Goal: Check status: Check status

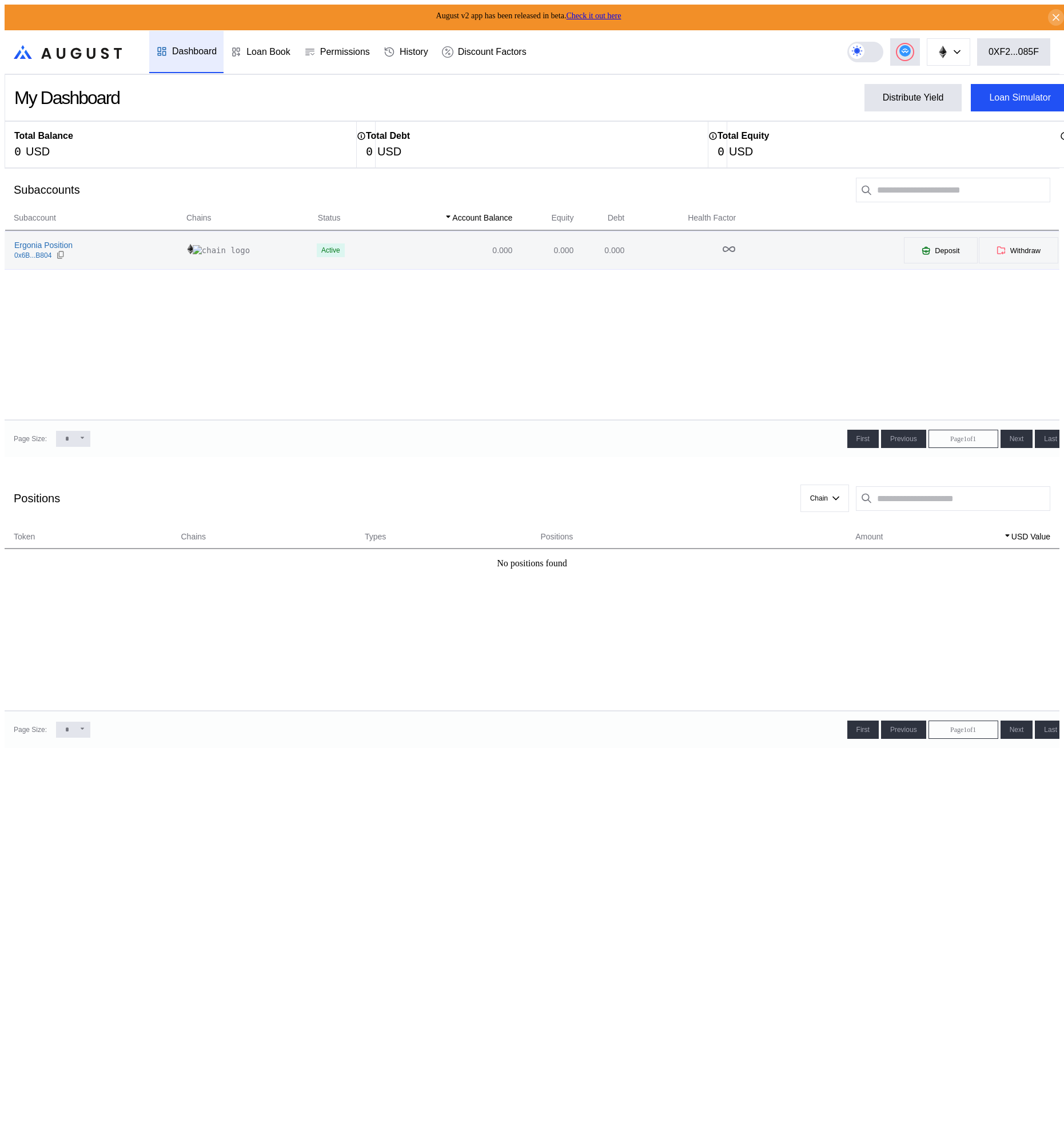
click at [108, 254] on div "Ergonia Position 0x6B...B804" at bounding box center [95, 250] width 180 height 20
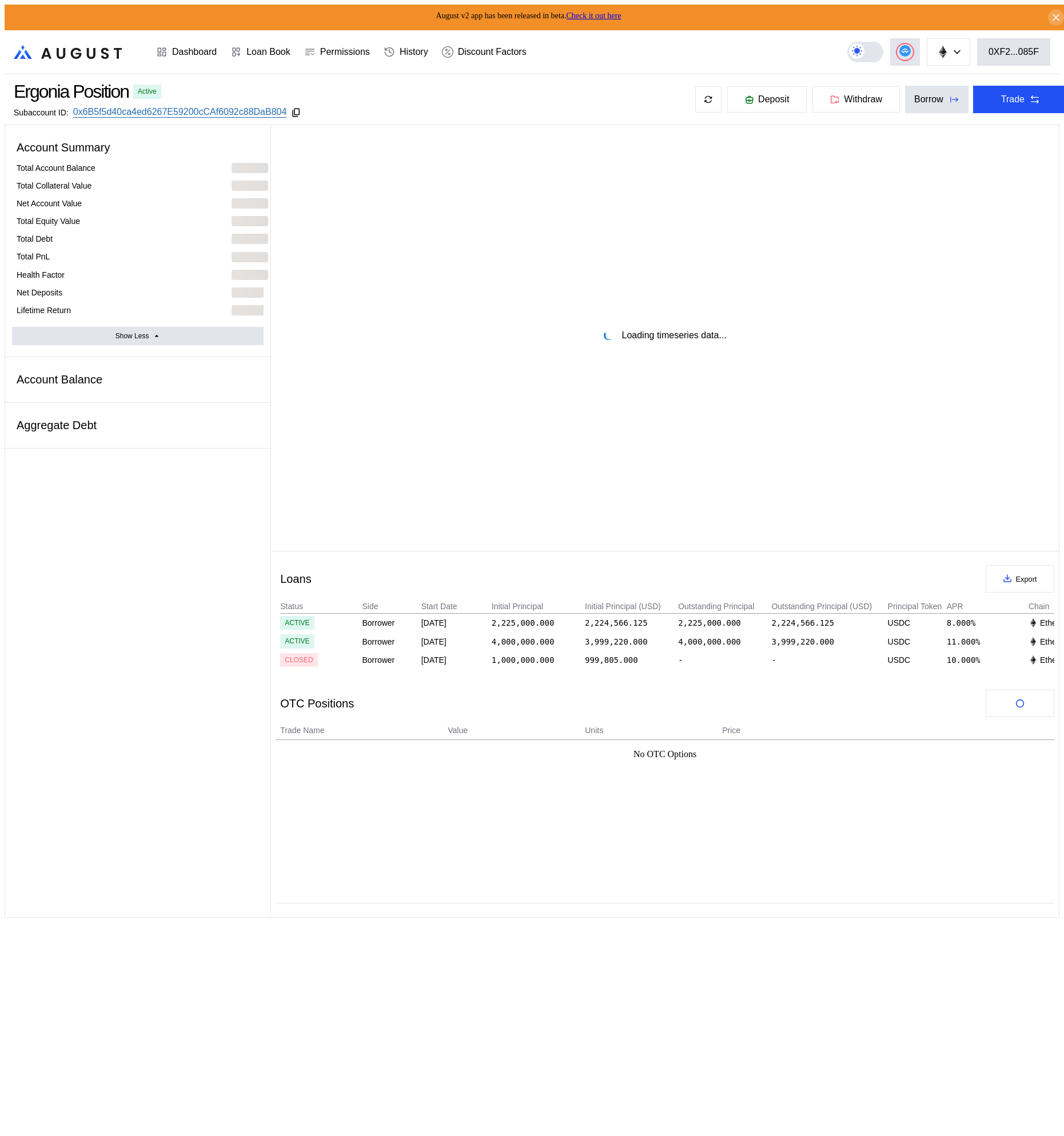
select select "*"
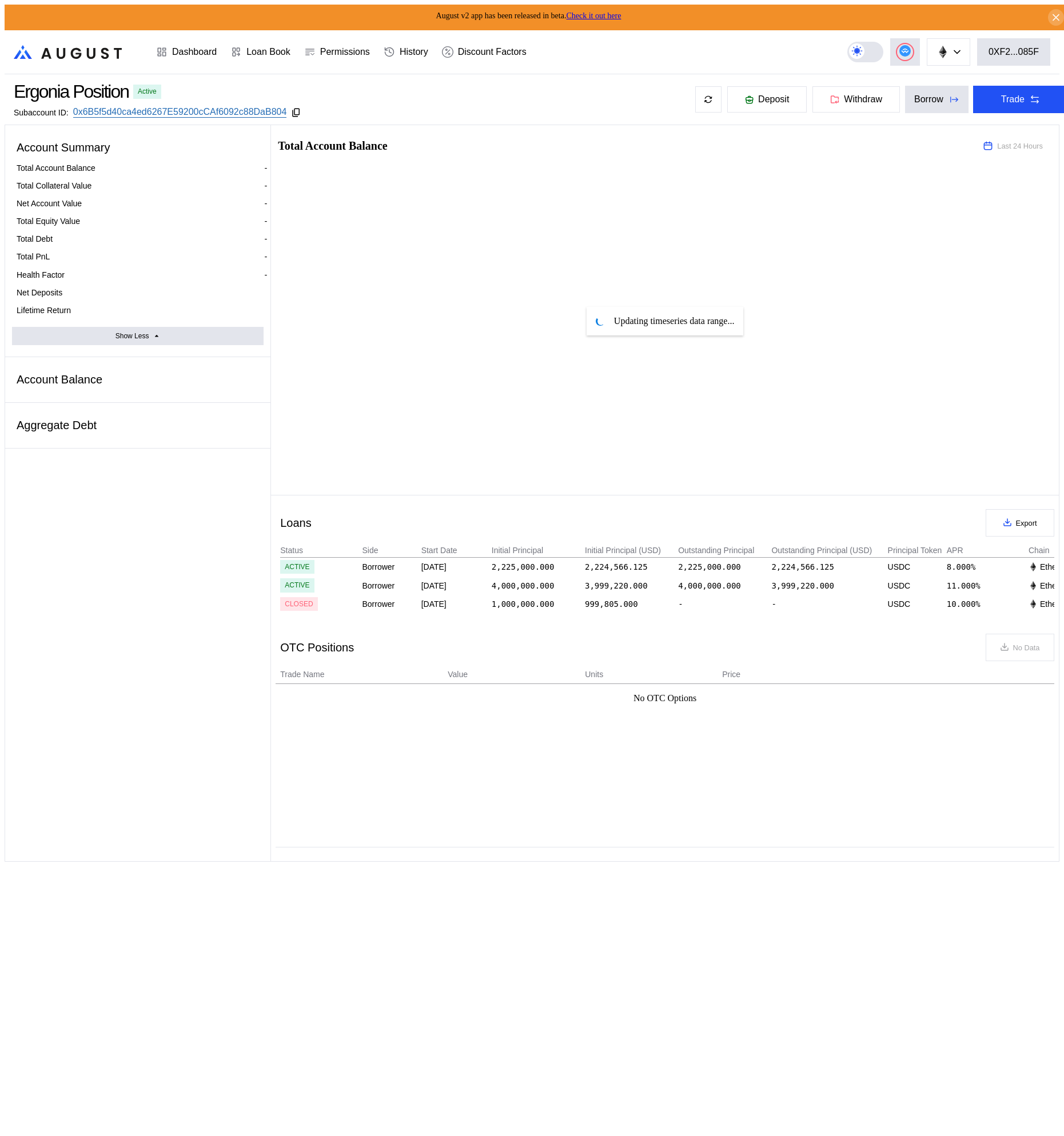
click at [80, 369] on div "Account Balance" at bounding box center [137, 379] width 251 height 22
click at [1051, 17] on icon at bounding box center [1056, 18] width 11 height 11
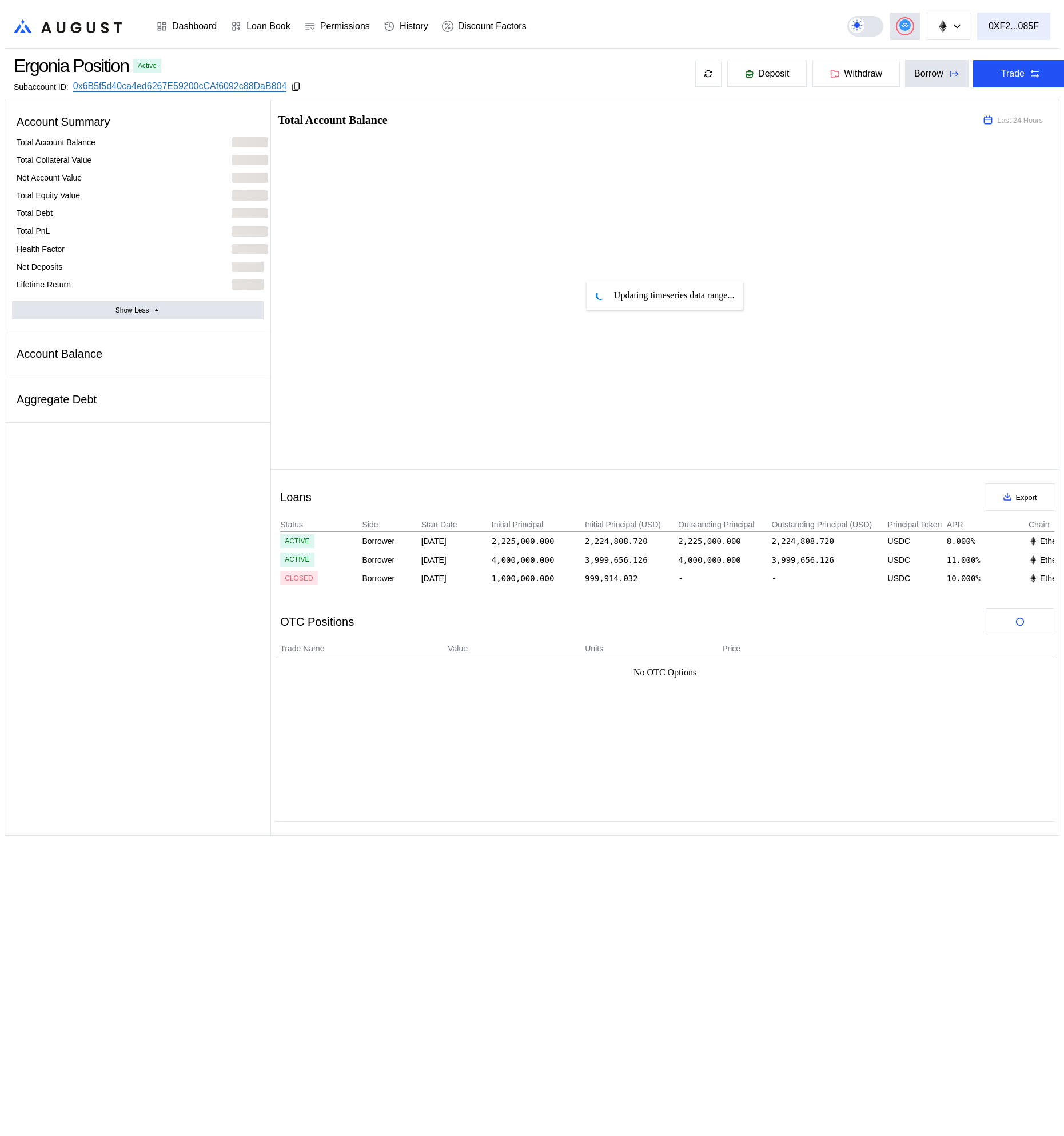
click at [1027, 21] on div "0XF2...085F" at bounding box center [1012, 26] width 50 height 11
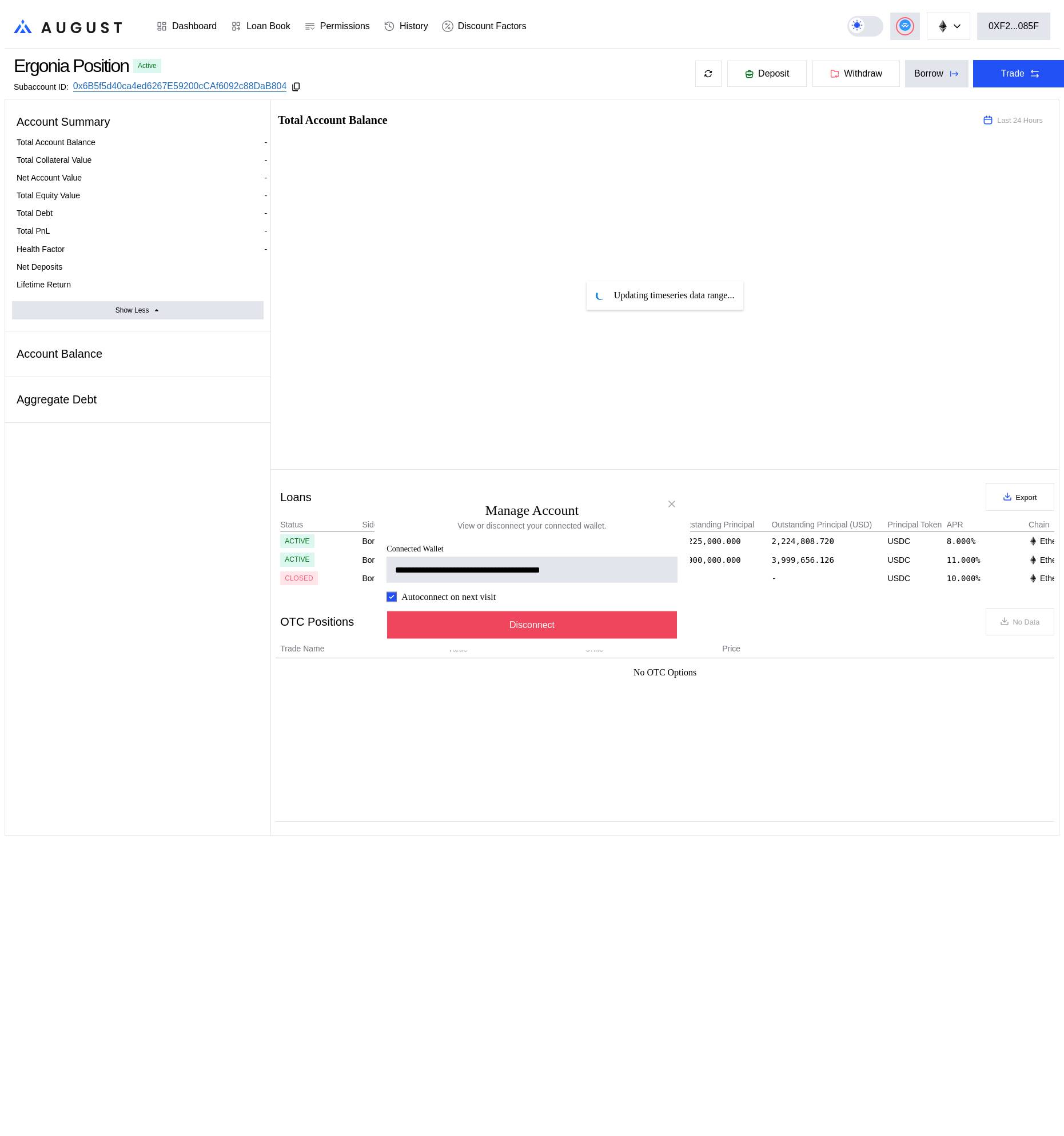
click at [525, 646] on div "**********" at bounding box center [532, 568] width 315 height 166
click at [532, 632] on button "Disconnect" at bounding box center [532, 624] width 291 height 27
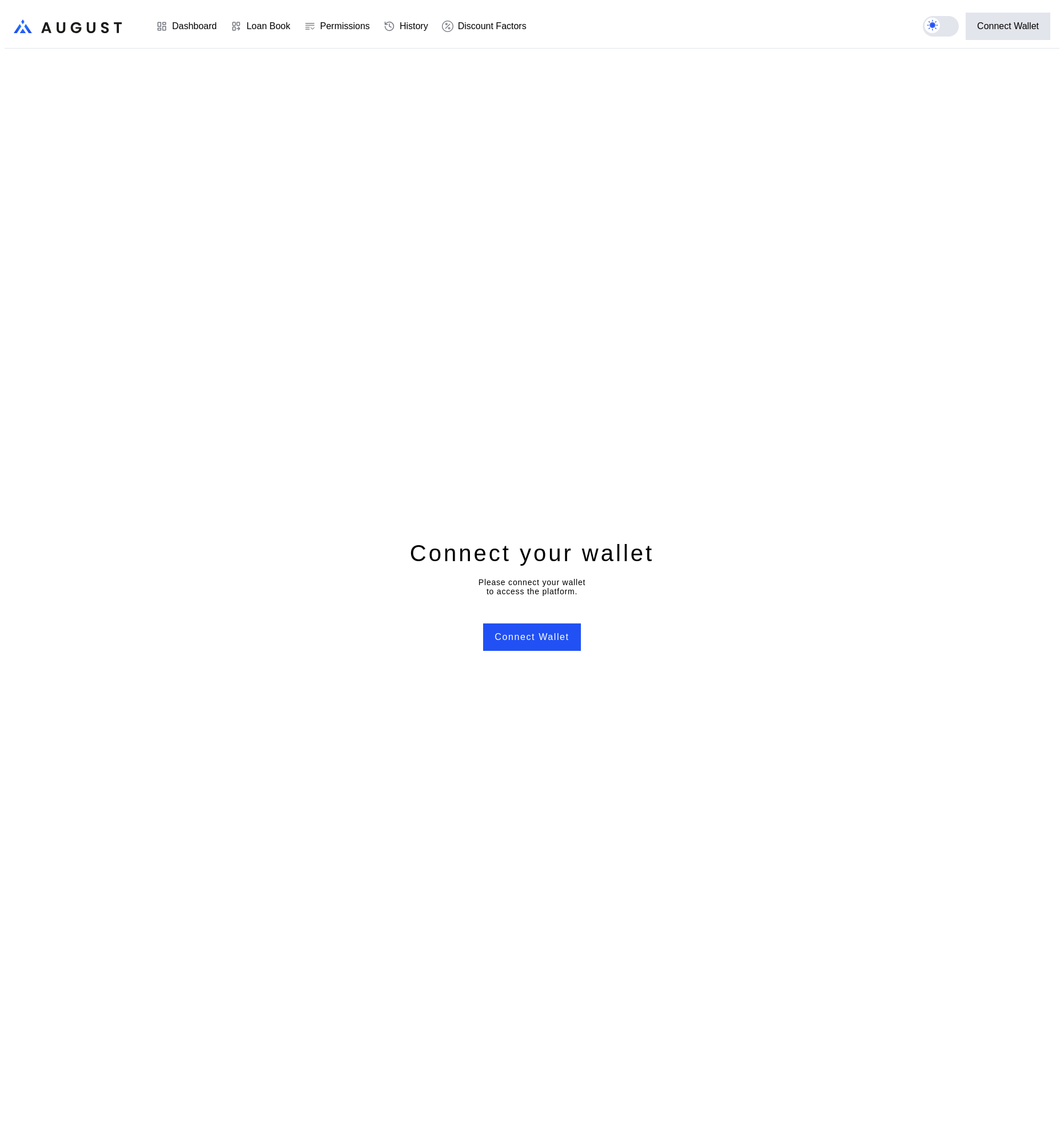
click at [729, 404] on div "Connect your wallet Please connect your wallet to access the platform. Connect …" at bounding box center [532, 594] width 1054 height 1092
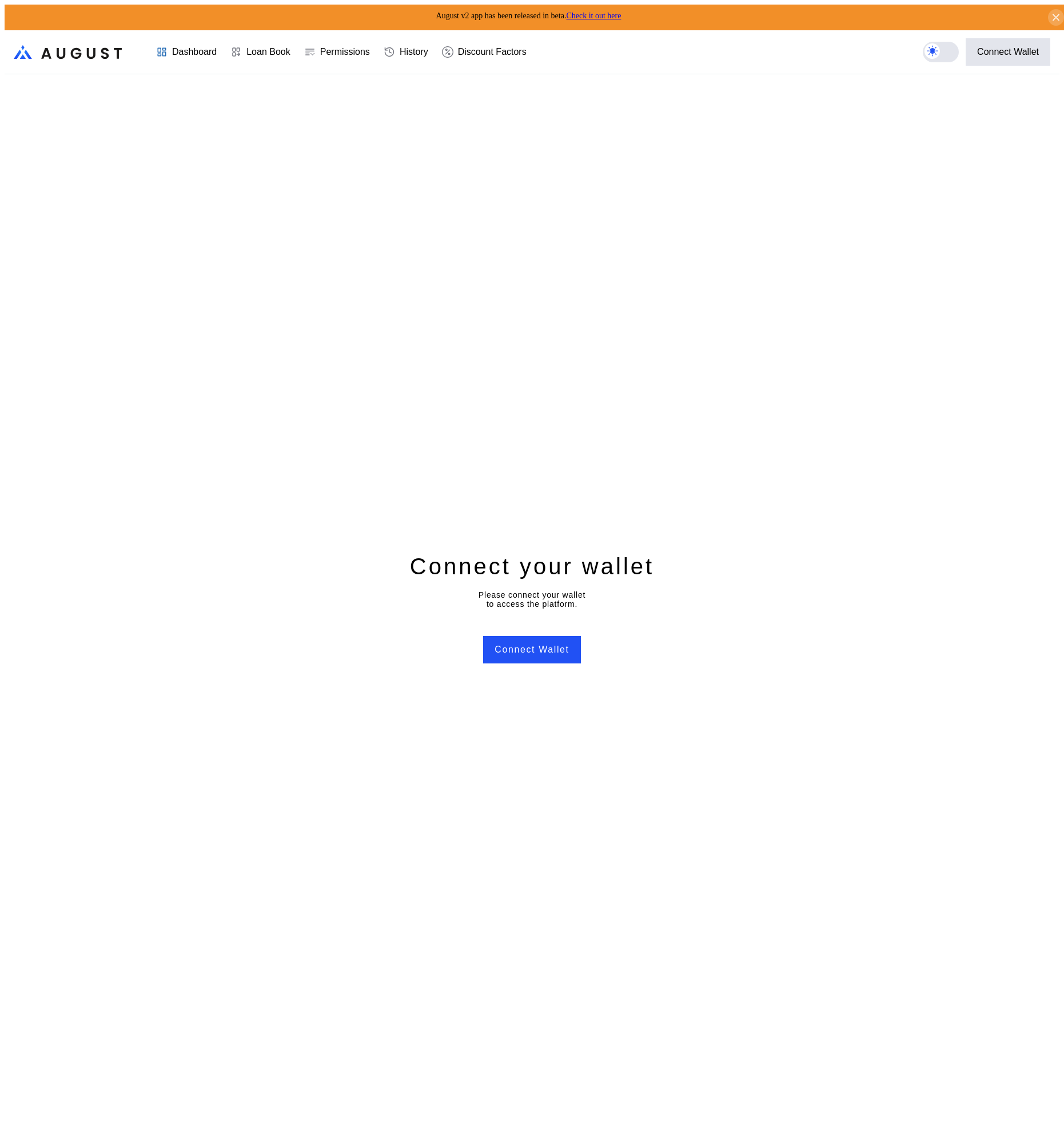
click at [610, 11] on link "Check it out here" at bounding box center [593, 16] width 55 height 9
click at [491, 644] on button "Connect Wallet" at bounding box center [531, 649] width 97 height 27
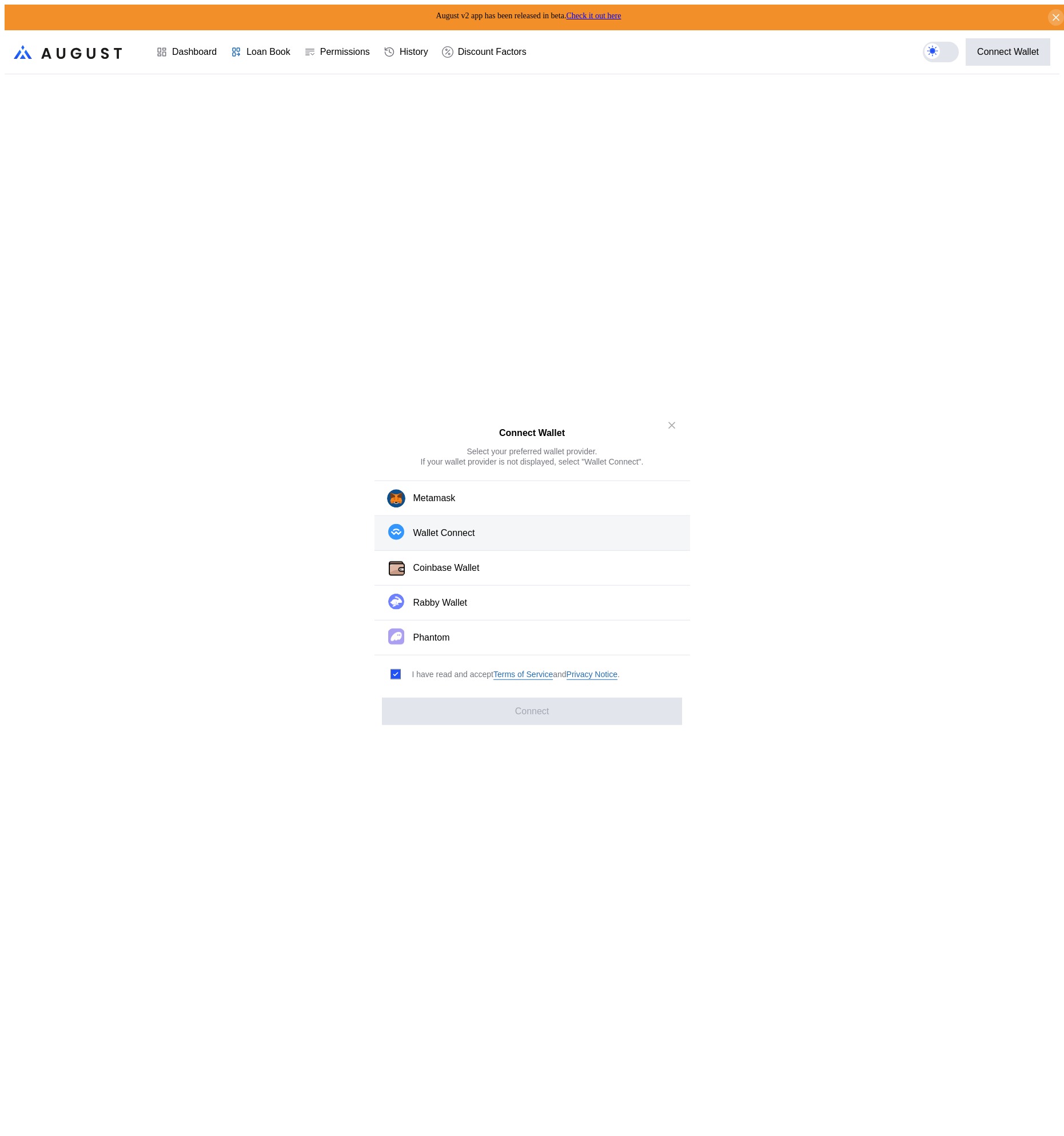
click at [482, 543] on button "Wallet Connect" at bounding box center [532, 533] width 315 height 35
click at [495, 713] on button "Connect" at bounding box center [532, 710] width 299 height 27
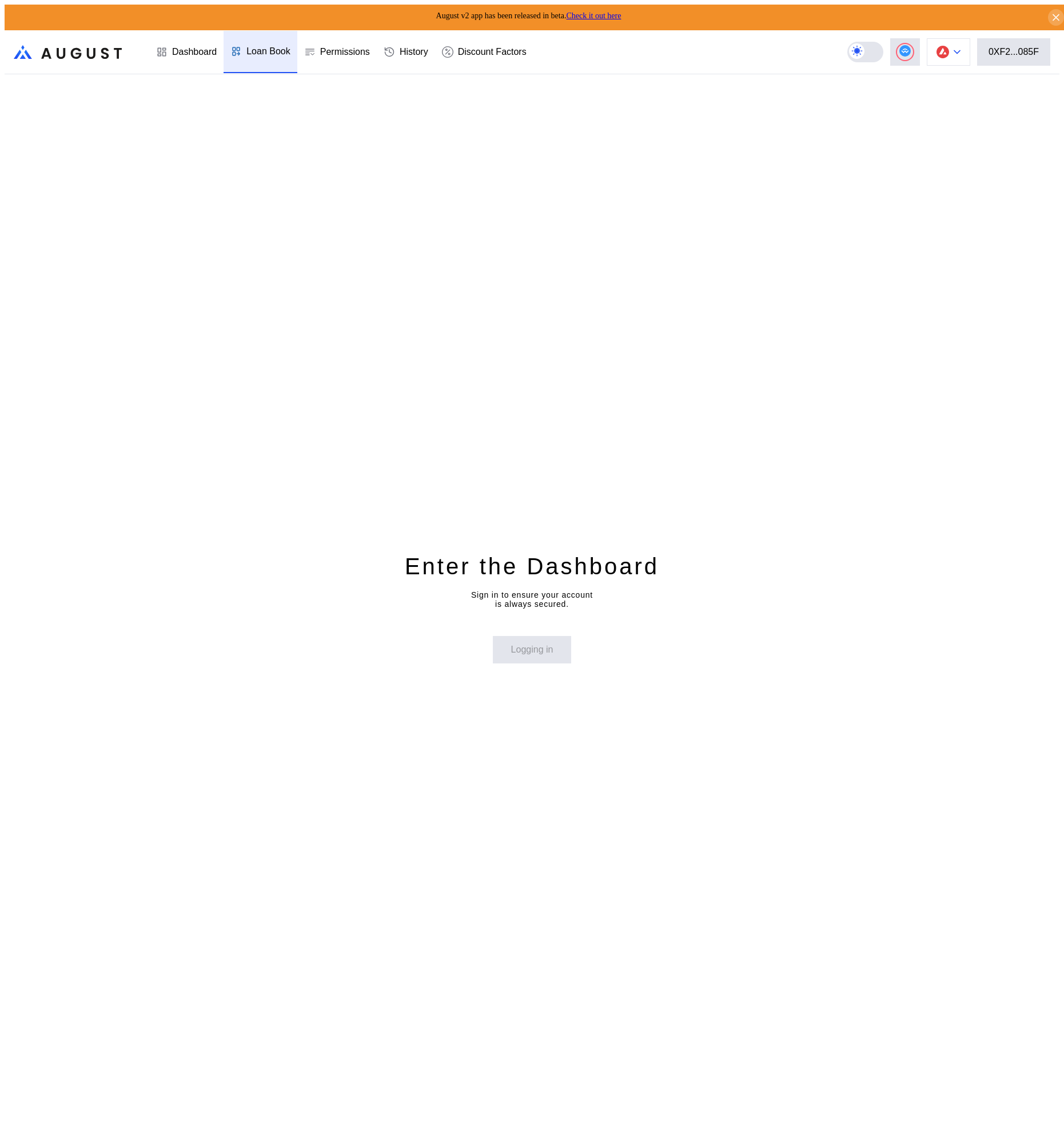
click at [948, 47] on img at bounding box center [942, 52] width 12 height 12
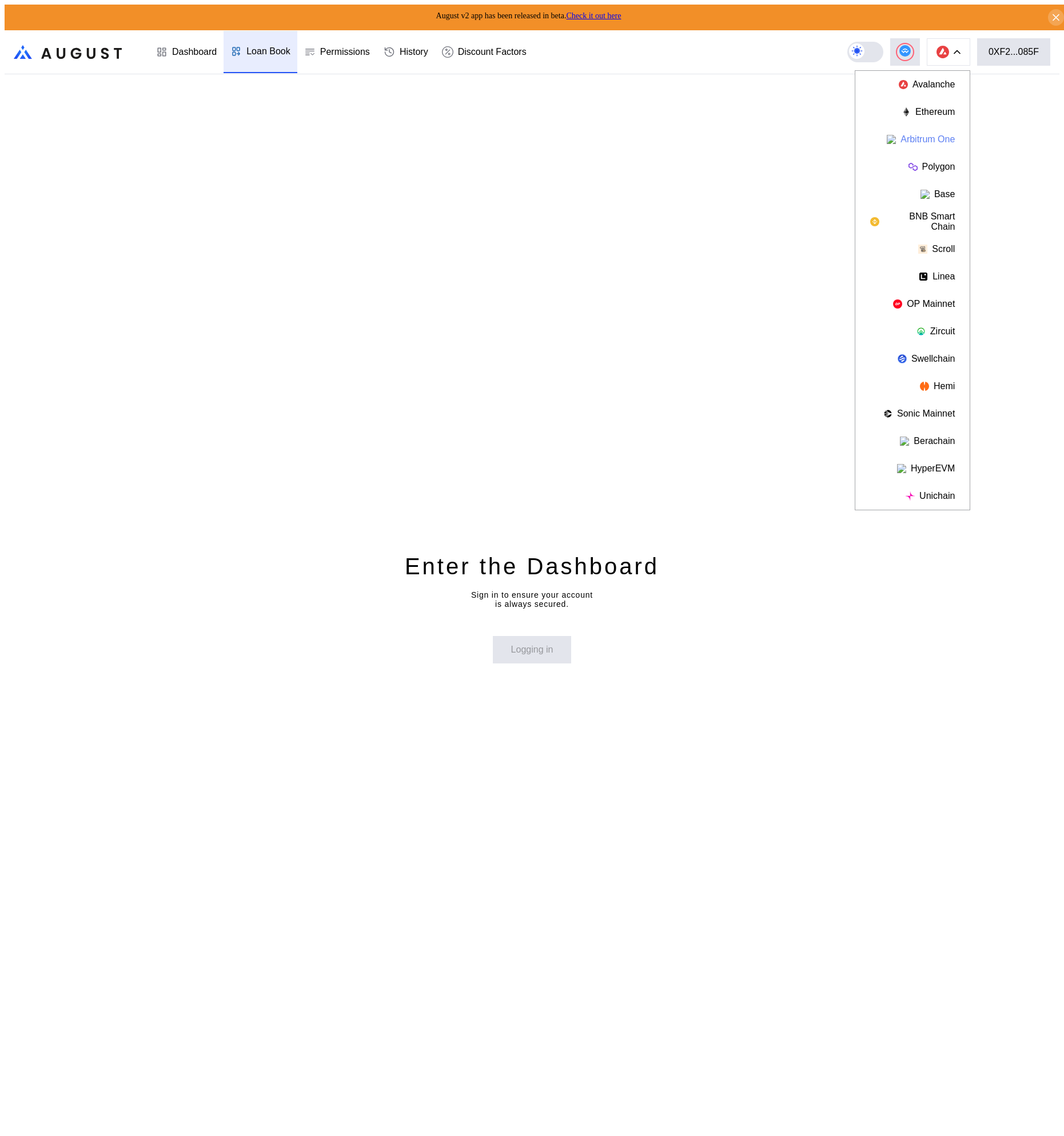
click at [948, 126] on button "Arbitrum One" at bounding box center [912, 139] width 115 height 27
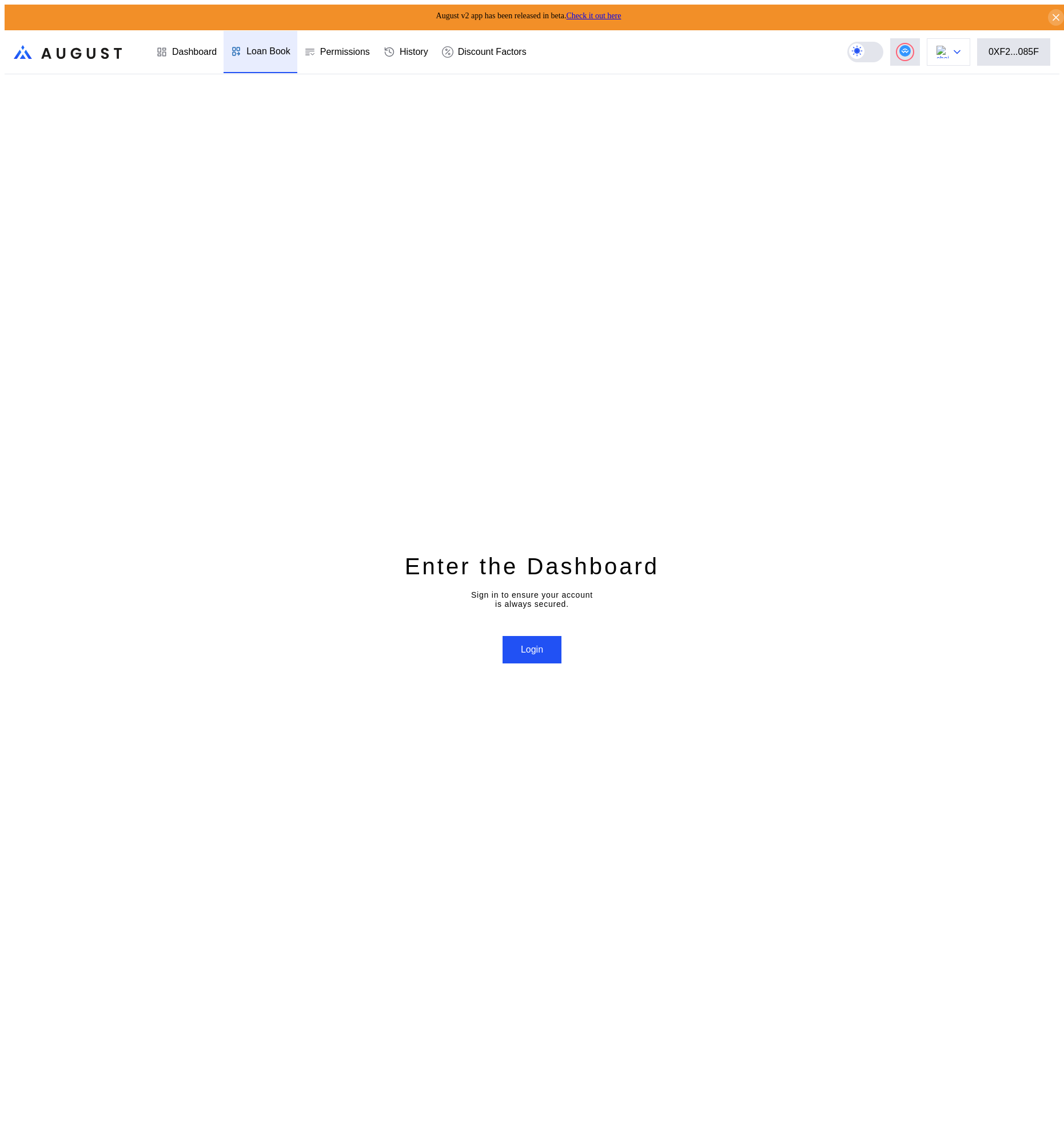
click at [957, 51] on button at bounding box center [948, 52] width 44 height 27
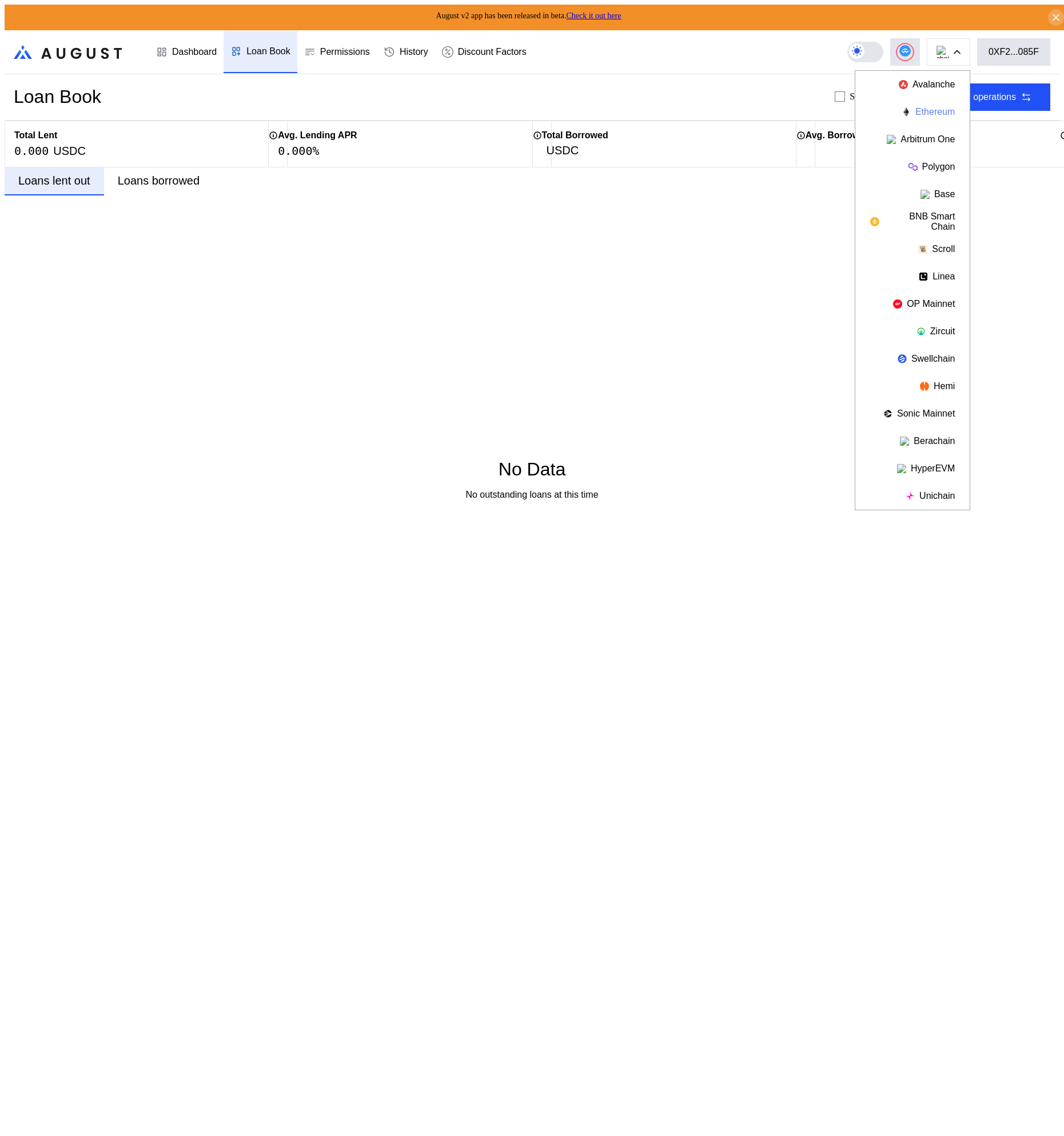
click at [945, 115] on button "Ethereum" at bounding box center [912, 111] width 115 height 27
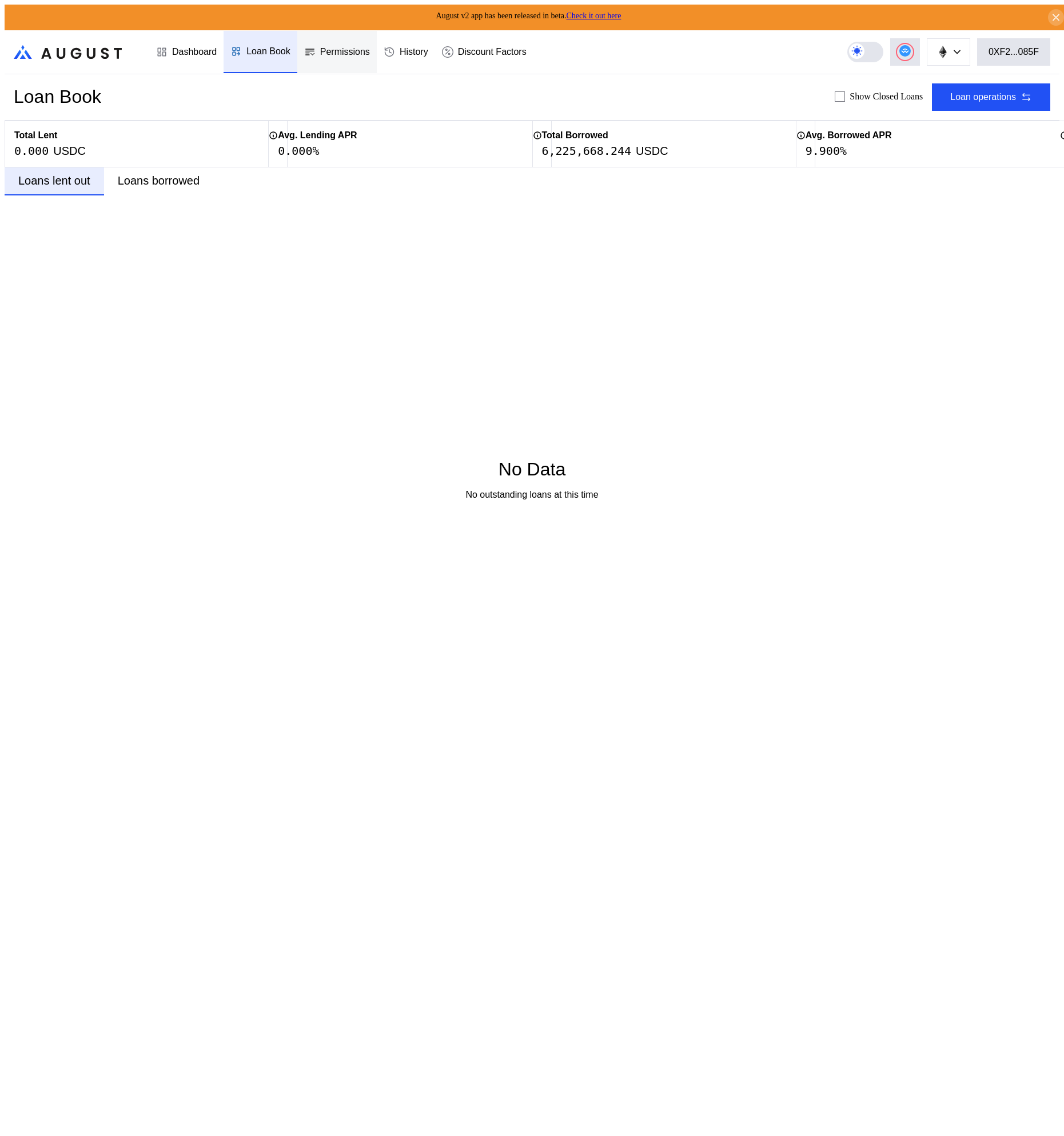
click at [310, 40] on div "Permissions" at bounding box center [336, 52] width 80 height 42
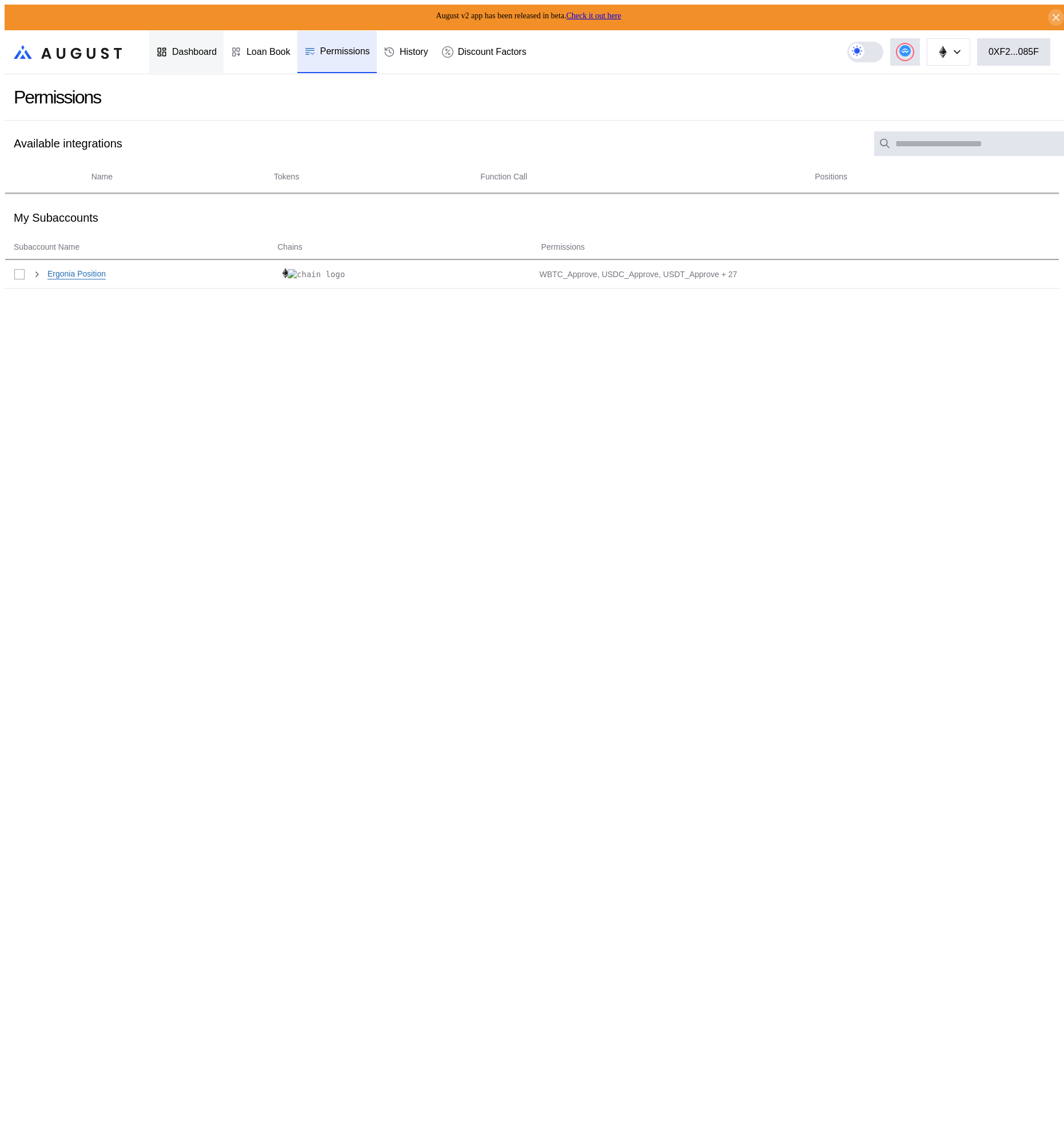
click at [164, 40] on div "Dashboard" at bounding box center [186, 52] width 74 height 42
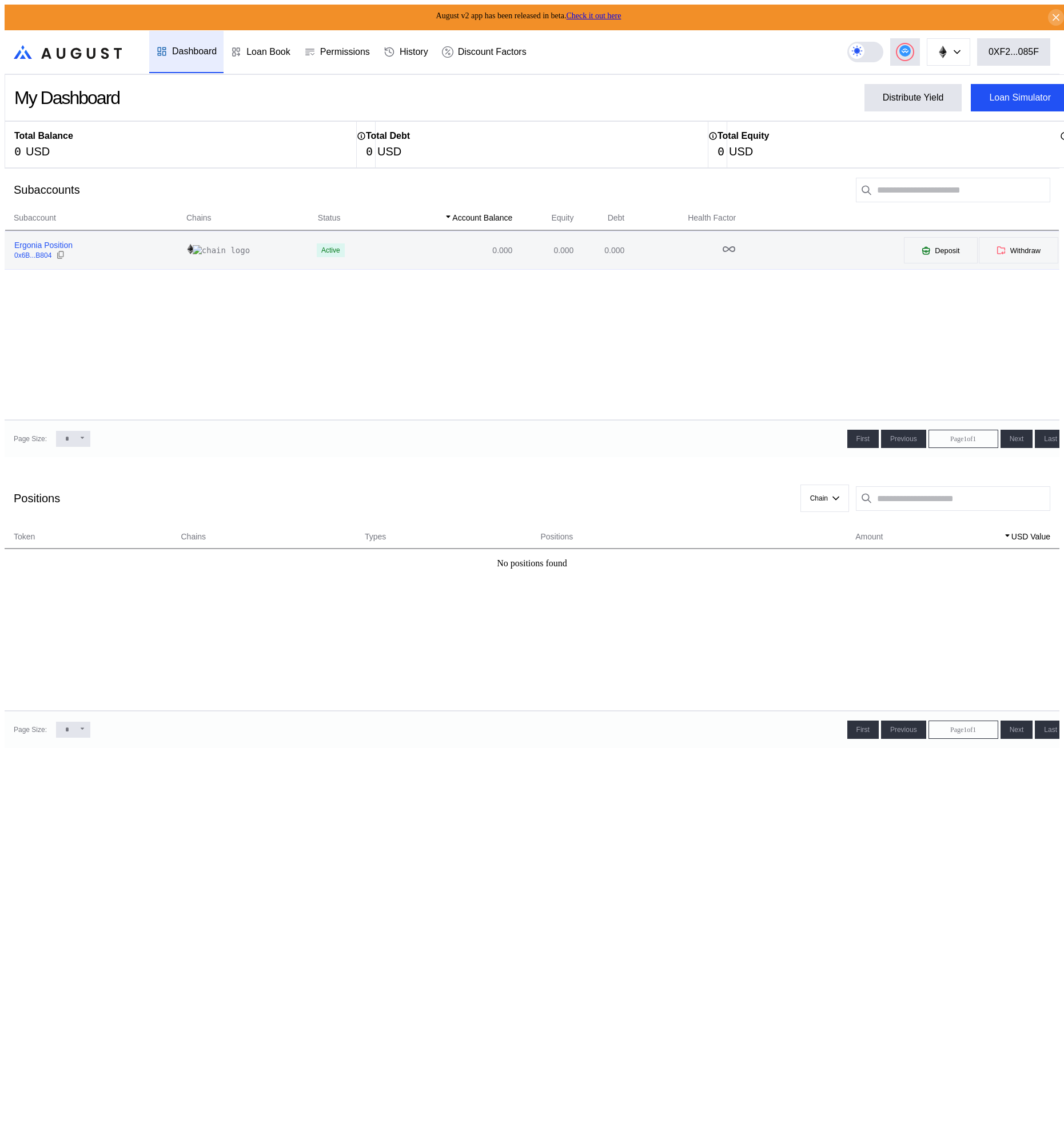
click at [32, 244] on div "Ergonia Position" at bounding box center [43, 245] width 59 height 11
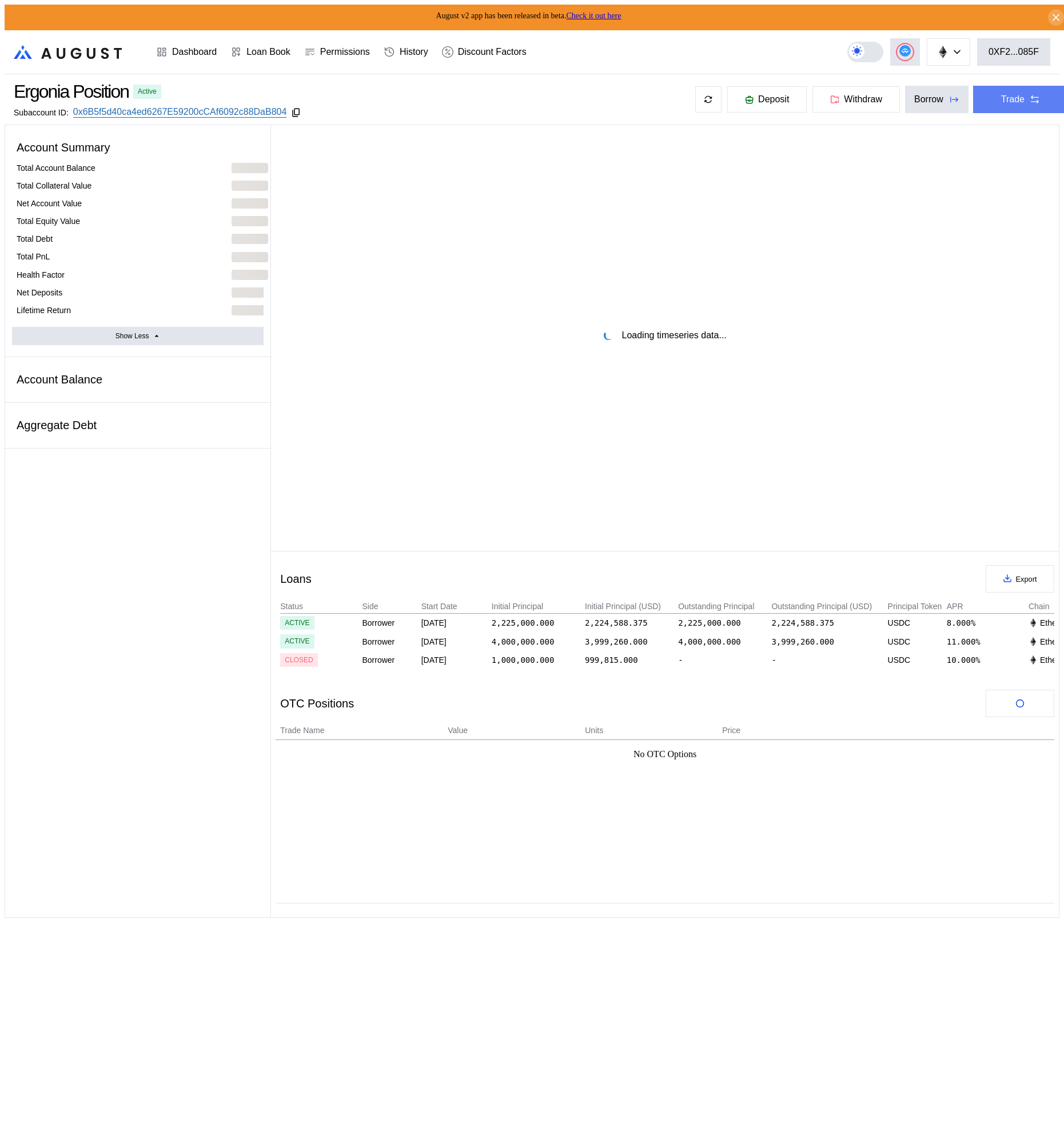
select select "*"
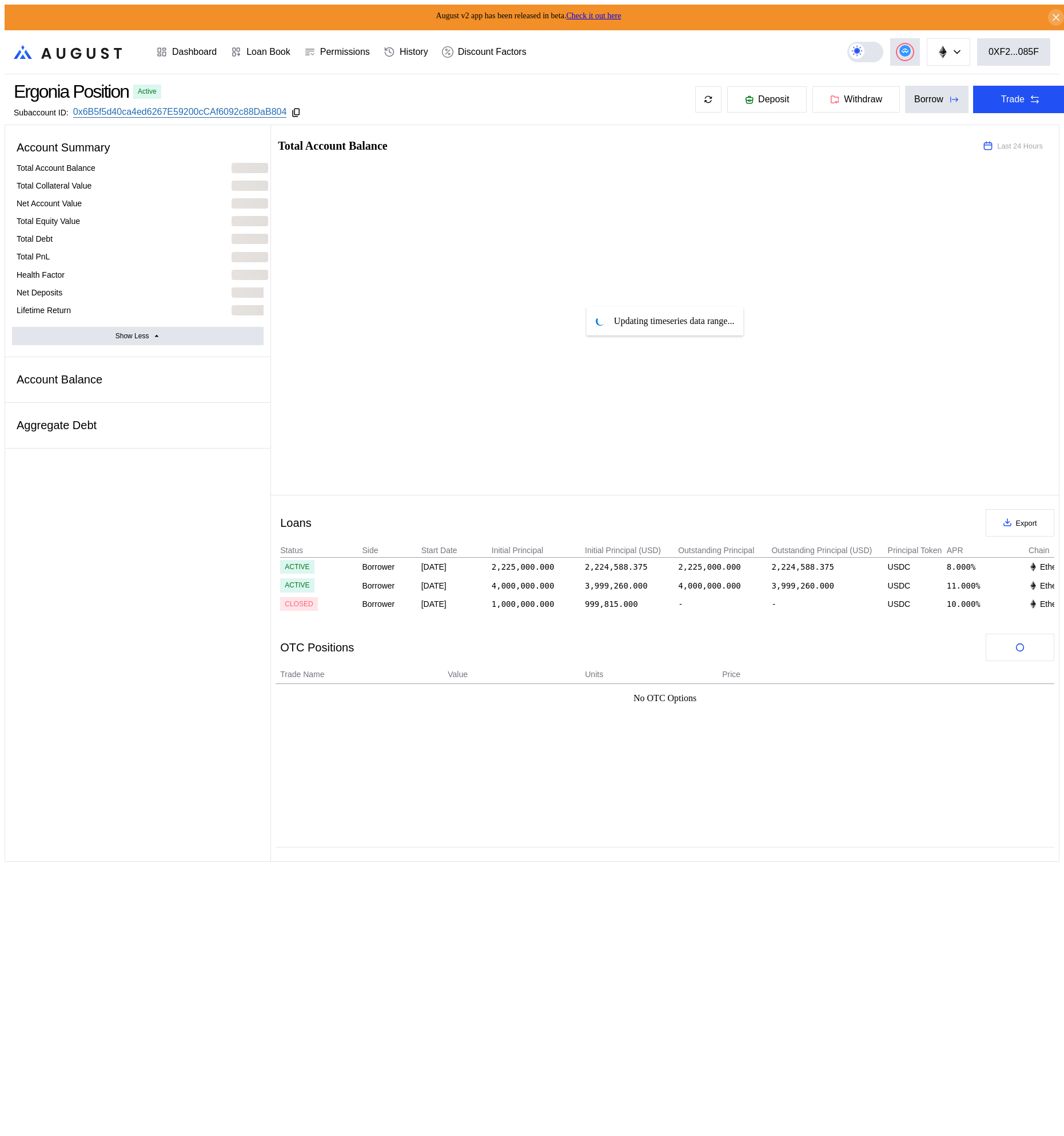
click at [91, 414] on div "Aggregate Debt" at bounding box center [137, 425] width 251 height 22
click at [86, 369] on div "Account Balance" at bounding box center [137, 379] width 251 height 22
click at [117, 327] on button "Show Less" at bounding box center [137, 335] width 251 height 18
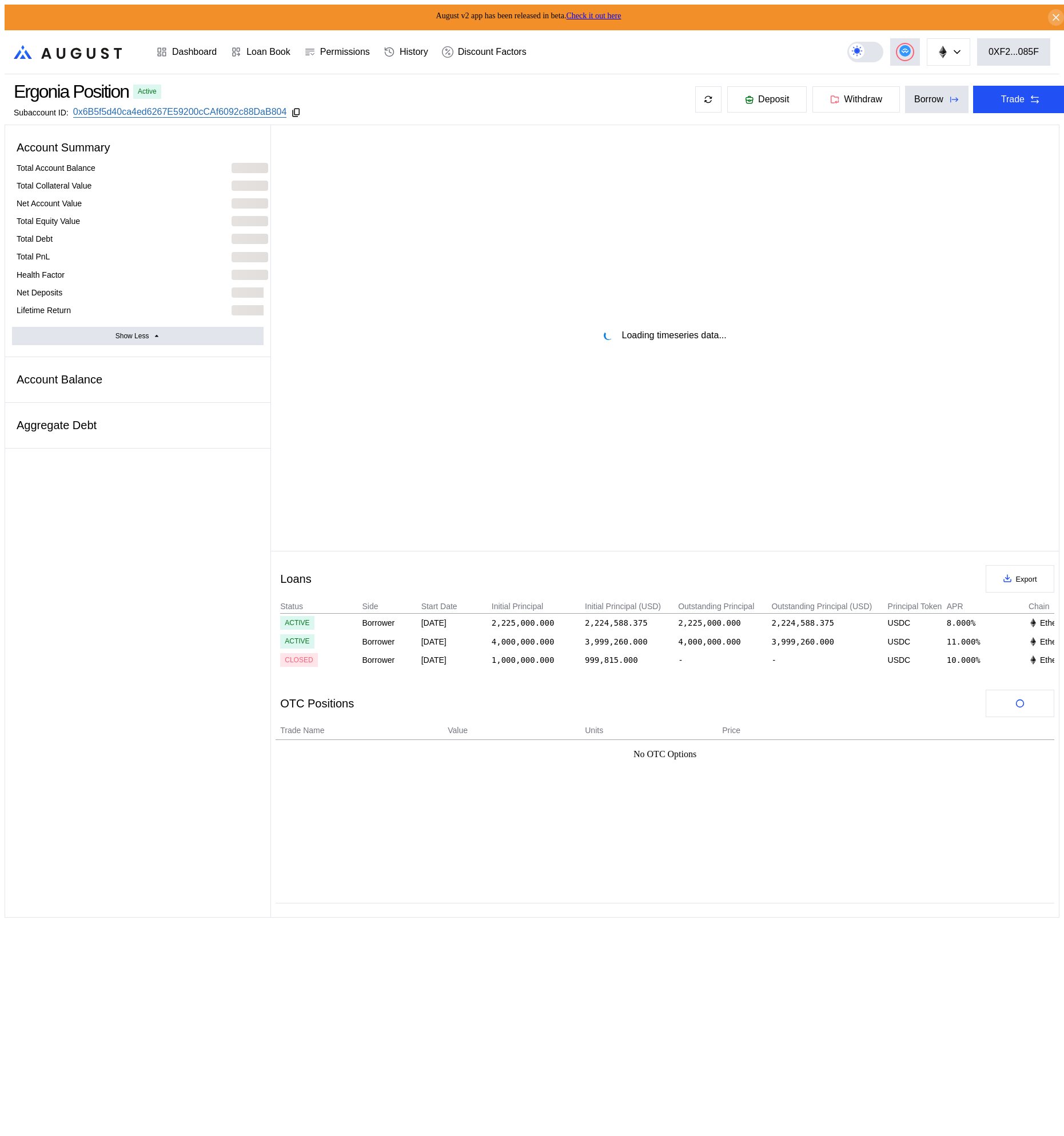
select select "*"
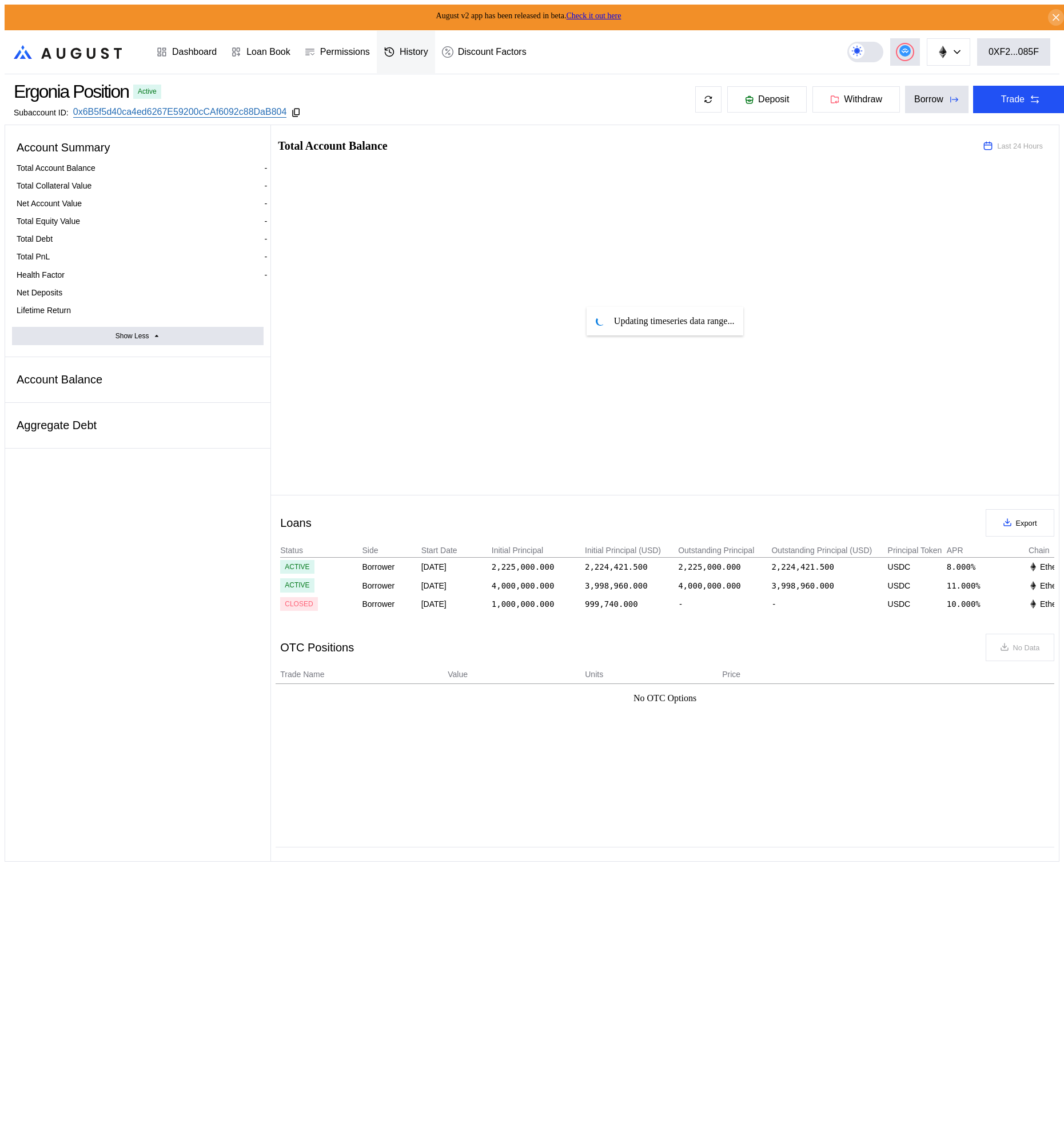
click at [420, 47] on div "History" at bounding box center [413, 53] width 29 height 11
select select "*"
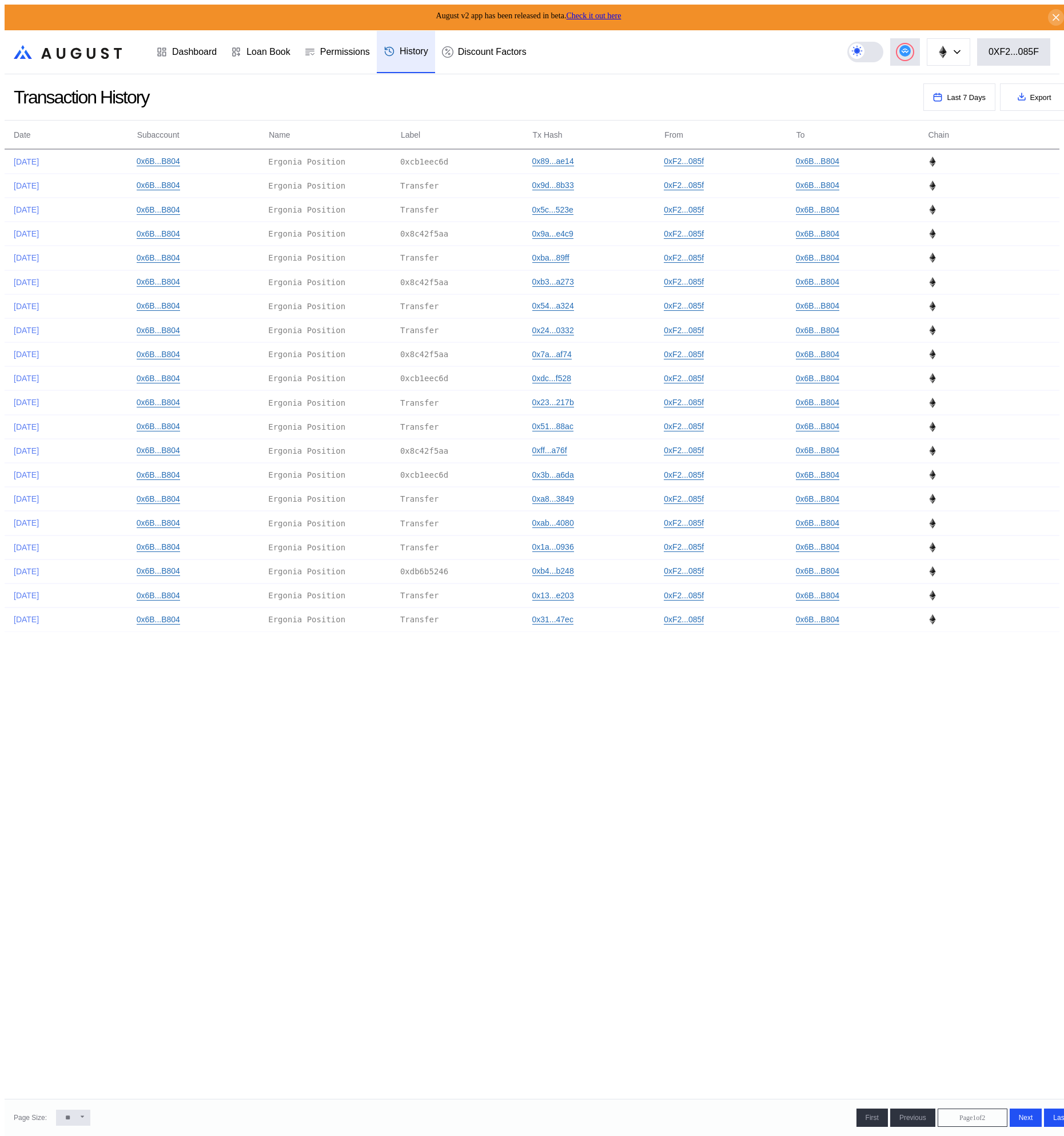
click at [84, 46] on icon ".cls-1 { fill: url(#radial-gradient); } .cls-1, .cls-2 { stroke-width: 0px; } .…" at bounding box center [67, 53] width 108 height 14
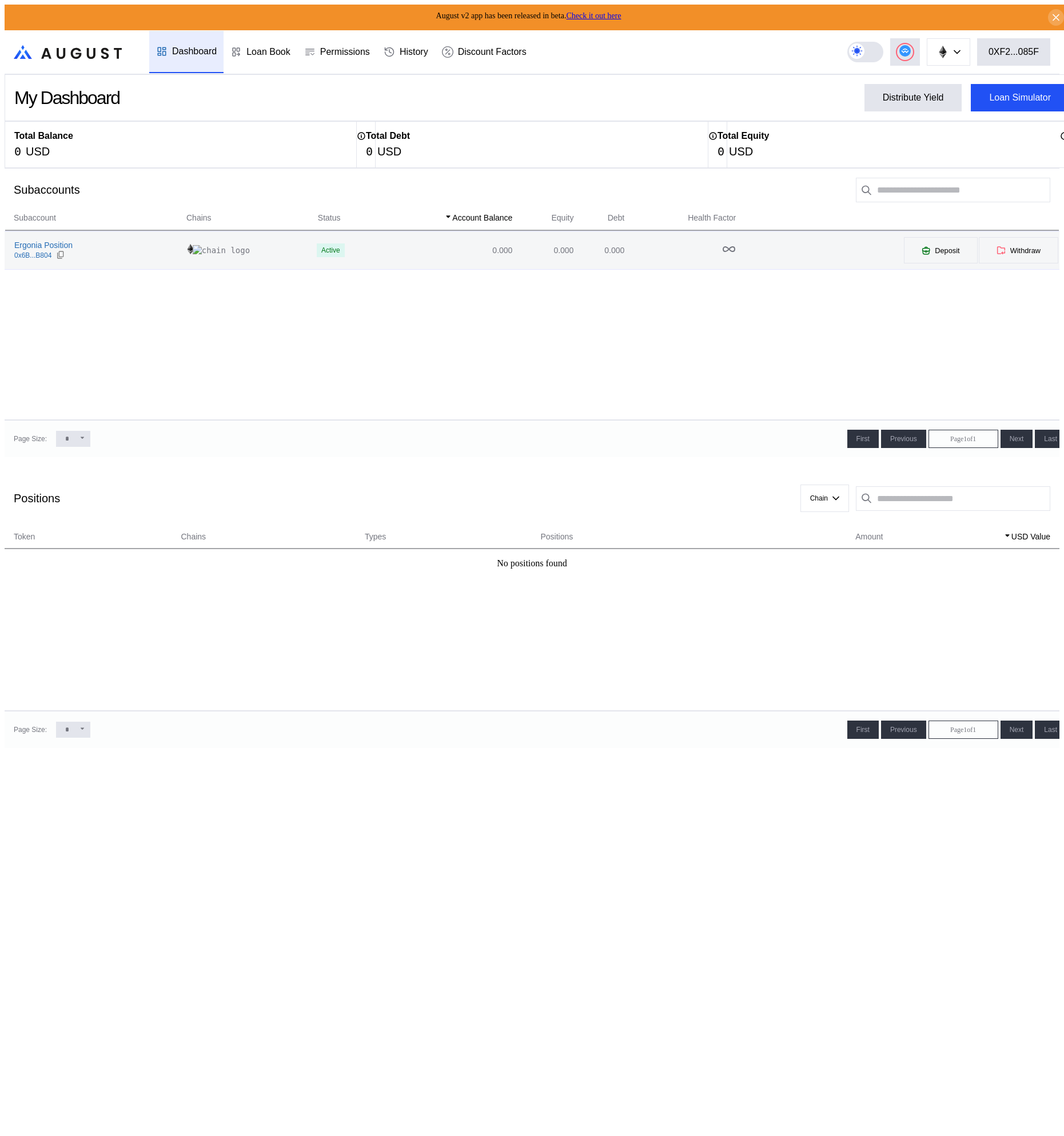
click at [309, 254] on td "Active" at bounding box center [343, 250] width 69 height 38
select select "*"
